Goal: Task Accomplishment & Management: Complete application form

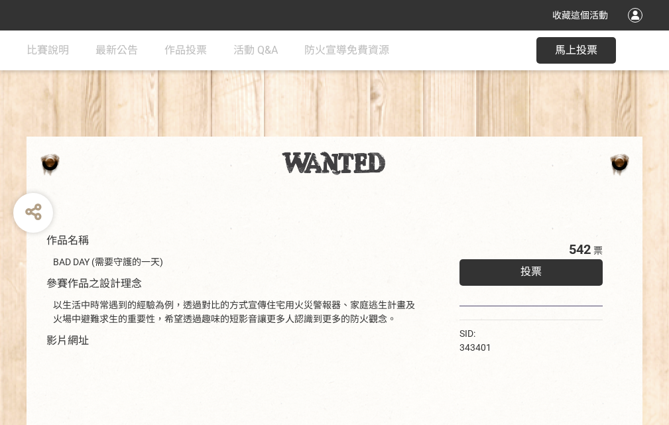
click at [637, 28] on div "收藏這個活動" at bounding box center [334, 15] width 669 height 31
click at [415, 131] on div "作品名稱 BAD DAY (需要守護的一天) 參賽作品之設計理念 以生活中時常遇到的經驗為例，透過對比的方式宣傳住宅用火災警報器、家庭逃生計畫及火場中避難求生…" at bounding box center [334, 310] width 669 height 558
click at [528, 269] on span "投票" at bounding box center [531, 271] width 21 height 13
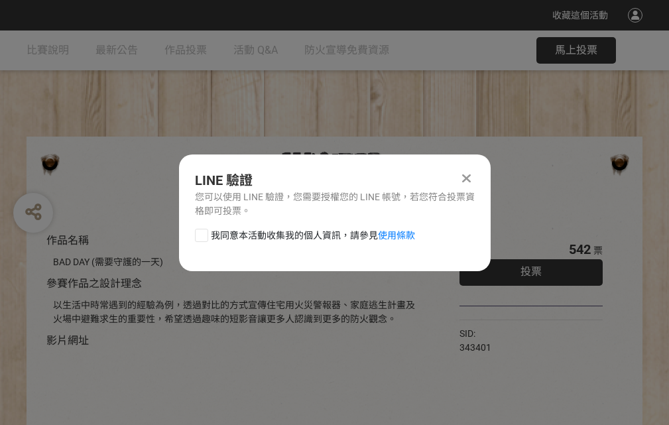
click at [200, 233] on div at bounding box center [201, 235] width 13 height 13
checkbox input "true"
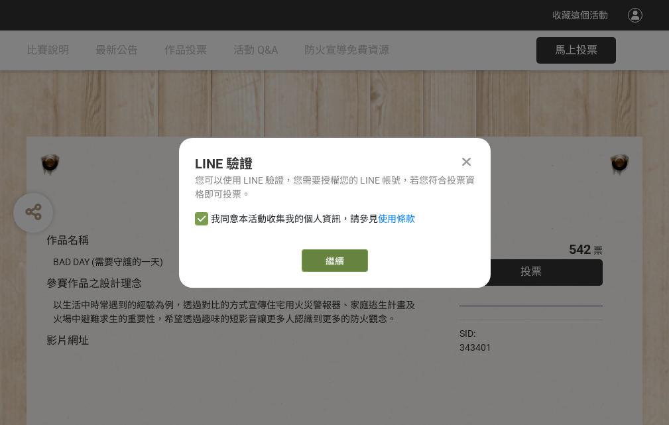
click at [334, 261] on link "繼續" at bounding box center [335, 260] width 66 height 23
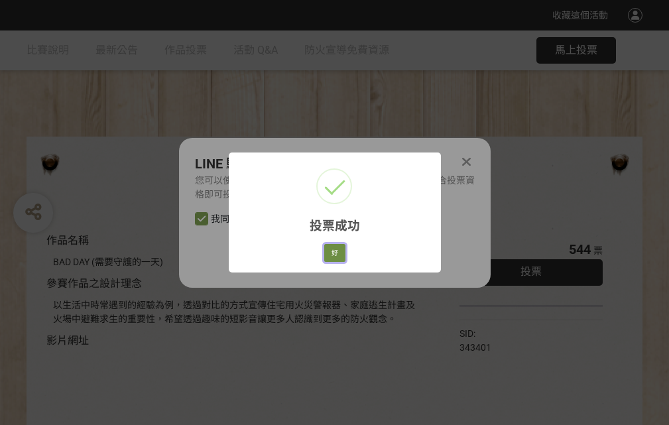
click at [331, 251] on button "好" at bounding box center [334, 253] width 21 height 19
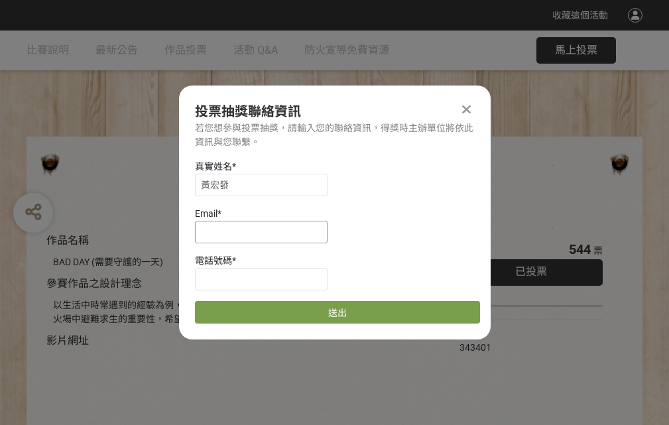
click at [265, 231] on input at bounding box center [261, 232] width 133 height 23
type input "[EMAIL_ADDRESS][DOMAIN_NAME]"
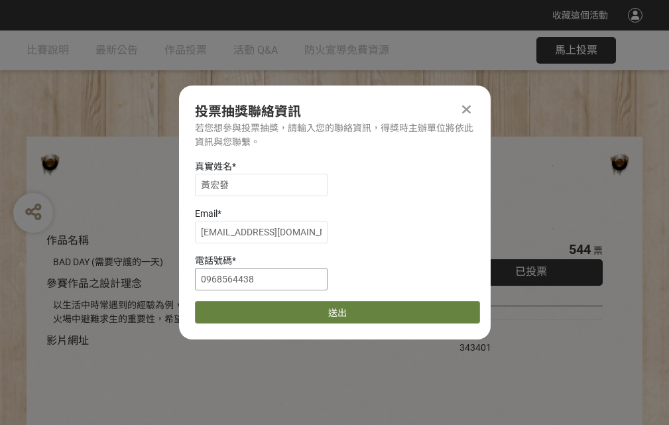
type input "0968564438"
click at [233, 308] on button "送出" at bounding box center [337, 312] width 285 height 23
